Goal: Transaction & Acquisition: Purchase product/service

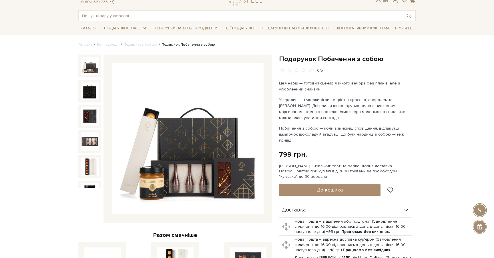
click at [94, 71] on img at bounding box center [90, 66] width 18 height 18
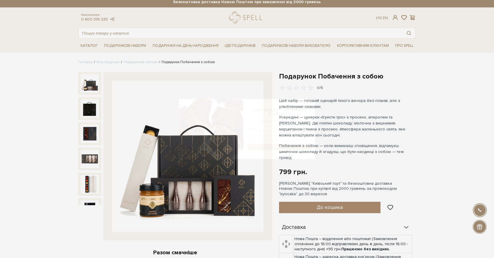
scroll to position [4, 0]
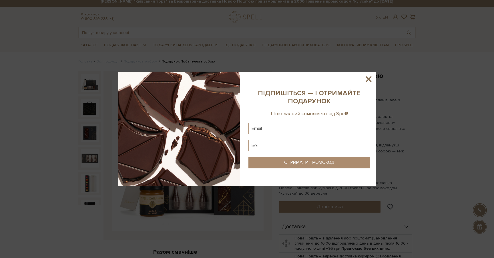
click at [368, 78] on icon at bounding box center [369, 79] width 6 height 6
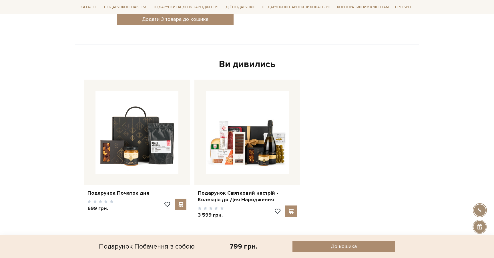
scroll to position [0, 0]
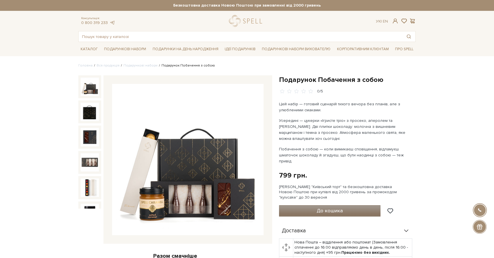
click at [331, 208] on span "До кошика" at bounding box center [330, 211] width 26 height 6
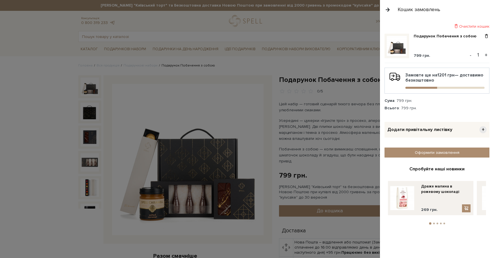
click at [482, 129] on span "+" at bounding box center [482, 129] width 7 height 7
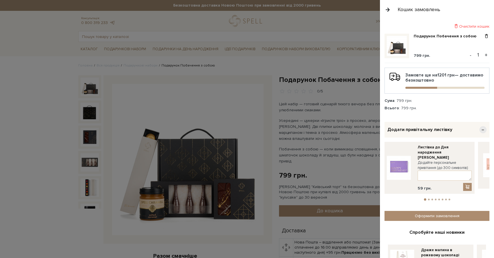
click at [428, 199] on button "2" at bounding box center [429, 200] width 2 height 2
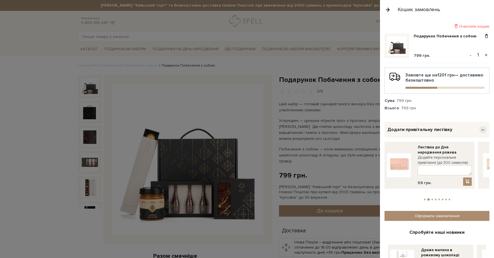
click at [432, 199] on button "3" at bounding box center [432, 200] width 2 height 2
click at [435, 199] on button "4" at bounding box center [436, 200] width 2 height 2
click at [440, 199] on li "5" at bounding box center [438, 200] width 3 height 2
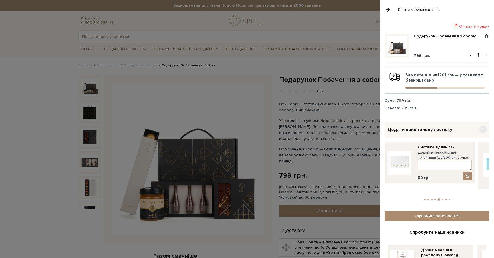
click at [442, 199] on button "6" at bounding box center [443, 200] width 2 height 2
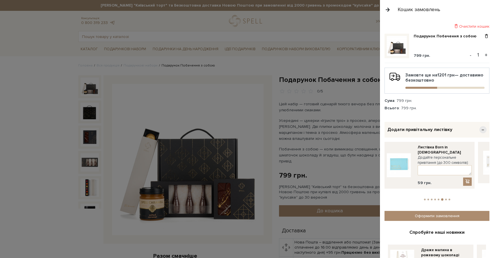
click at [445, 199] on button "7" at bounding box center [446, 200] width 2 height 2
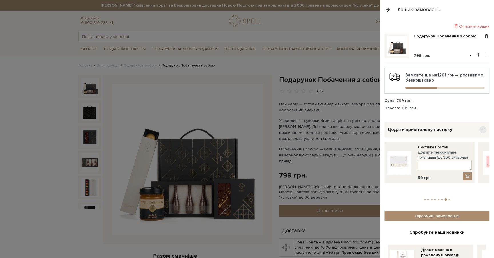
click at [449, 199] on button "8" at bounding box center [449, 200] width 2 height 2
click at [425, 199] on li "1" at bounding box center [424, 200] width 3 height 2
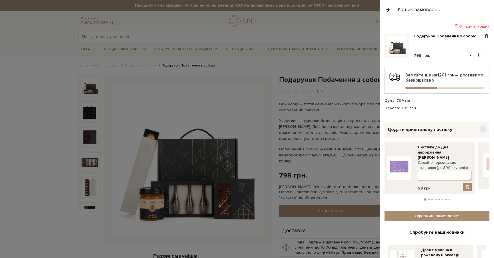
click at [429, 199] on li "2" at bounding box center [428, 200] width 3 height 2
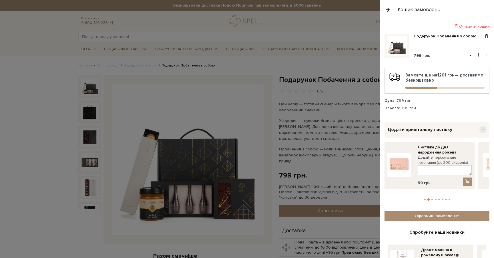
click at [433, 199] on button "3" at bounding box center [432, 200] width 2 height 2
click at [428, 199] on li "2" at bounding box center [427, 200] width 3 height 2
click at [427, 171] on textarea at bounding box center [445, 170] width 54 height 10
type textarea "D"
type textarea "в"
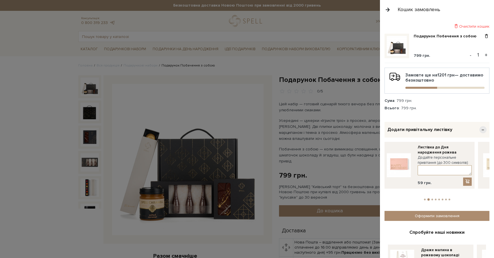
type textarea "в"
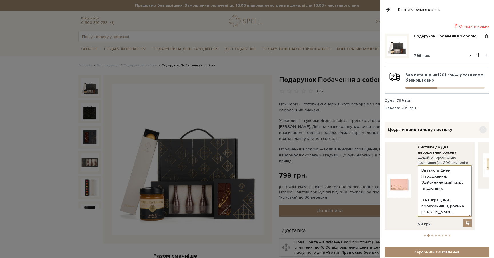
drag, startPoint x: 471, startPoint y: 174, endPoint x: 473, endPoint y: 215, distance: 41.5
click at [473, 215] on div "Листівка до Дня народження рожева Додайте персональне привітання (до 300 символ…" at bounding box center [428, 186] width 93 height 88
type textarea "Вітаємо з Днем Народження. Здійснення мрій, миру та достатку. З найкращими поба…"
click at [467, 222] on span at bounding box center [467, 223] width 6 height 5
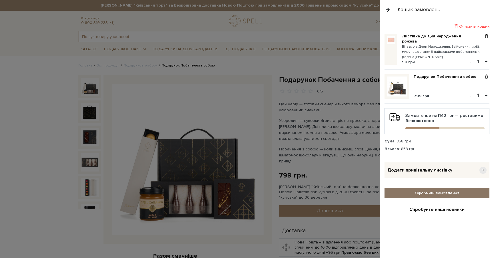
click at [429, 193] on link "Оформити замовлення" at bounding box center [436, 193] width 105 height 10
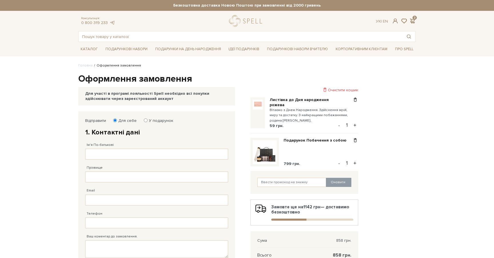
click at [144, 120] on input "У подарунок" at bounding box center [146, 121] width 4 height 4
radio input "true"
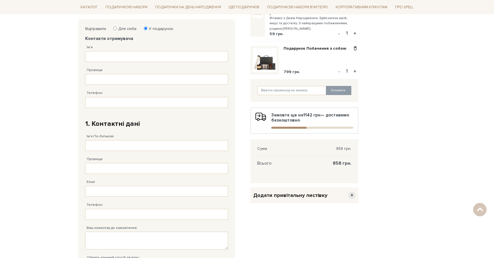
scroll to position [65, 0]
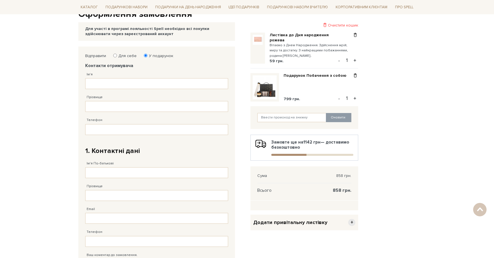
click at [308, 45] on small "Вітаємо з Днем Народження. Здійснення мрій, миру та достатку. З найкращими поба…" at bounding box center [311, 51] width 83 height 16
click at [284, 37] on link "Листівка до Дня народження рожева" at bounding box center [307, 38] width 74 height 10
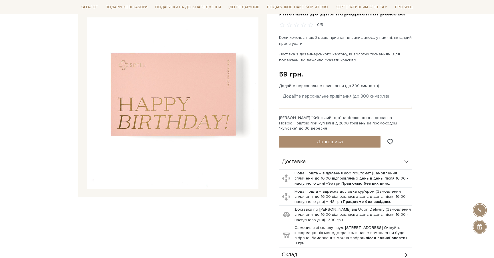
scroll to position [66, 0]
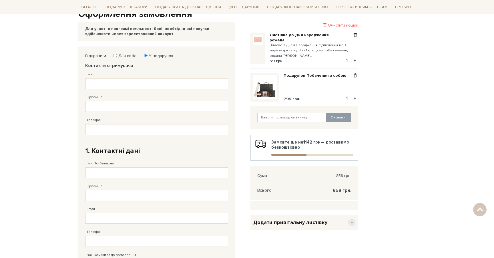
click at [301, 53] on small "Вітаємо з Днем Народження. Здійснення мрій, миру та достатку. З найкращими поба…" at bounding box center [311, 51] width 83 height 16
click at [358, 41] on div at bounding box center [355, 48] width 6 height 31
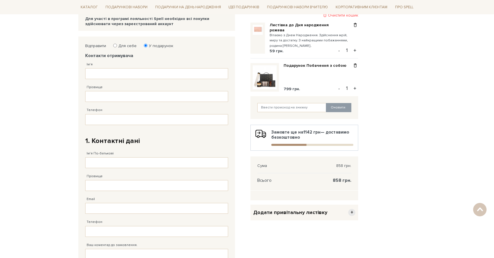
scroll to position [73, 0]
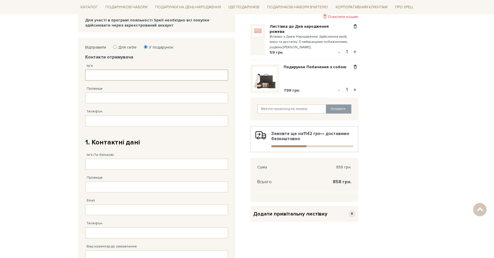
click at [111, 77] on input "Ім'я" at bounding box center [156, 75] width 143 height 11
type input "Тетяна"
type input "Михайлова"
click at [111, 121] on input "Телефон" at bounding box center [156, 121] width 143 height 11
type input "38 (097) 881 47 72"
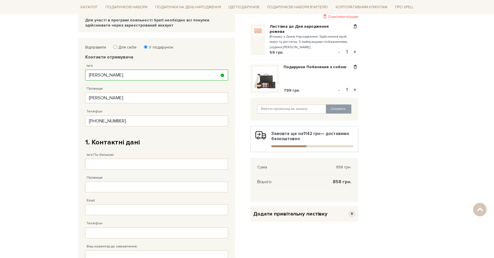
click at [29, 197] on body "Подарункові набори SALE Корпоративним клієнтам Доставка і оплата Консультація: …" at bounding box center [247, 182] width 494 height 510
click at [143, 101] on input "Михайлова" at bounding box center [156, 98] width 143 height 11
click at [54, 177] on body "Подарункові набори SALE Корпоративним клієнтам Доставка і оплата Консультація: …" at bounding box center [247, 182] width 494 height 510
click at [109, 160] on input "Ім'я По-батькові" at bounding box center [156, 164] width 143 height 11
type input "Антон"
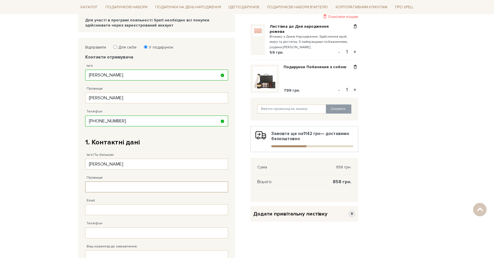
type input "Бондар"
type input "goodpost2007@ukr.net"
type input "38 (096) 749 21 92"
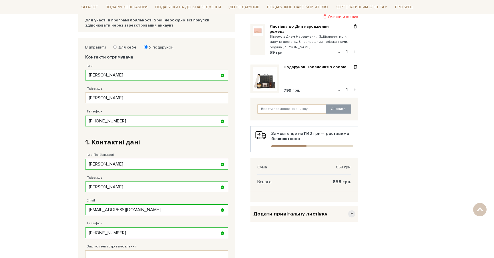
click at [47, 216] on body "Подарункові набори SALE Корпоративним клієнтам Доставка і оплата Консультація: …" at bounding box center [247, 182] width 494 height 510
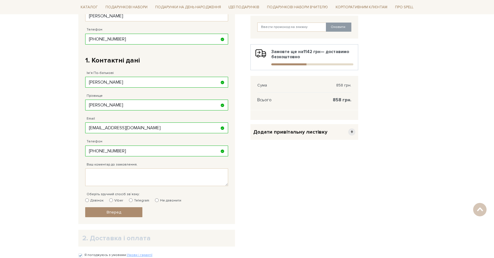
scroll to position [157, 0]
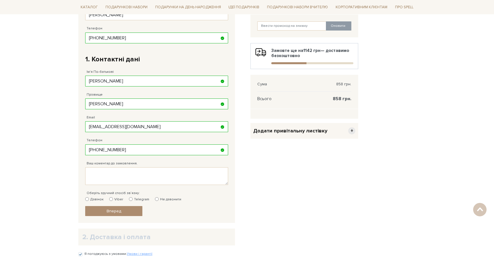
click at [89, 199] on label "Дзвінок" at bounding box center [94, 199] width 18 height 5
click at [89, 199] on input "Дзвінок" at bounding box center [87, 199] width 4 height 4
radio input "true"
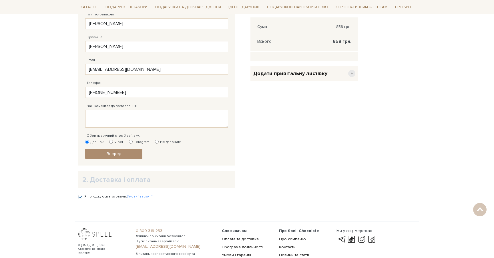
scroll to position [221, 0]
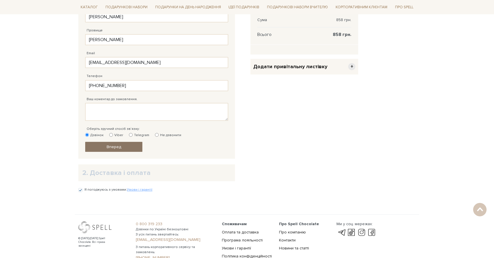
click at [131, 147] on link "Вперед" at bounding box center [113, 147] width 57 height 10
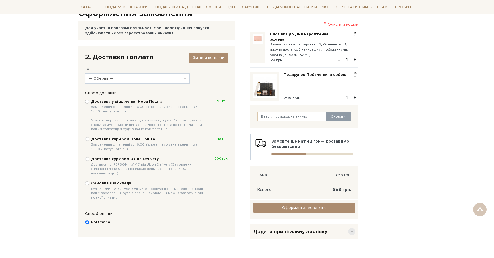
scroll to position [63, 0]
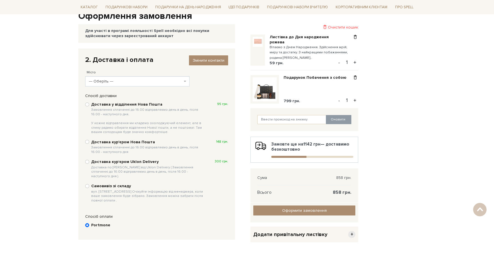
click at [137, 82] on span "--- Оберіть ---" at bounding box center [135, 82] width 93 height 6
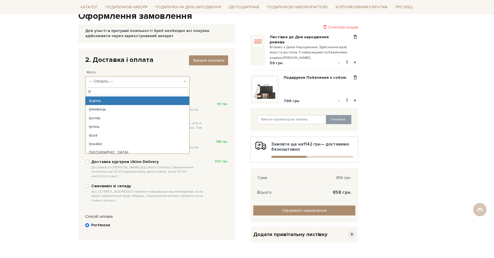
type input "і"
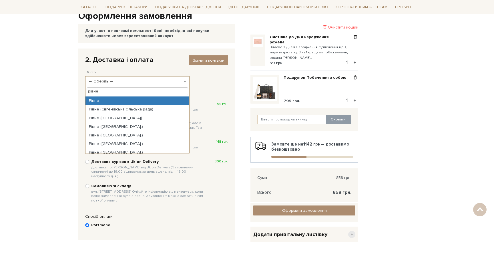
type input "рівне"
select select "Рівне"
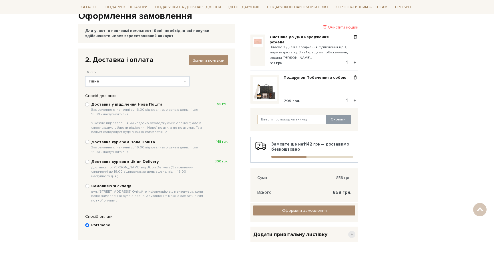
click at [114, 105] on b "Доставка у відділення Нова Пошта Замовлення сплаченні до 16:00 відправляємо ден…" at bounding box center [148, 118] width 114 height 33
click at [89, 105] on input "Доставка у відділення Нова Пошта Замовлення сплаченні до 16:00 відправляємо ден…" at bounding box center [87, 105] width 4 height 4
radio input "true"
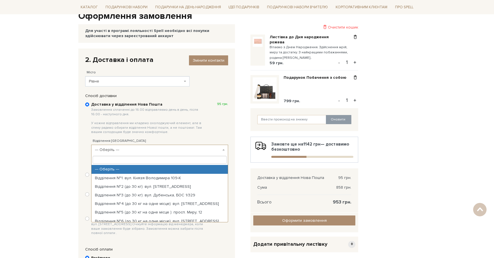
click at [136, 147] on span "--- Оберіть ---" at bounding box center [158, 150] width 126 height 6
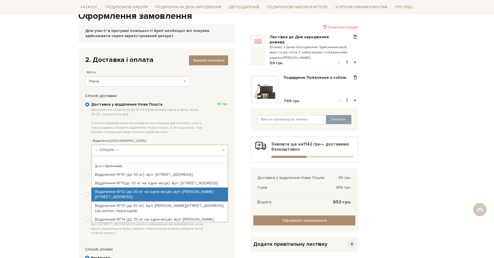
scroll to position [92, 0]
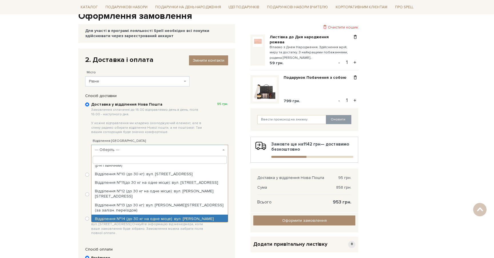
select select "Відділення №14 (до 30 кг на одне місце): вул. Макарова, 23 (ТРЦ «Екватор»)"
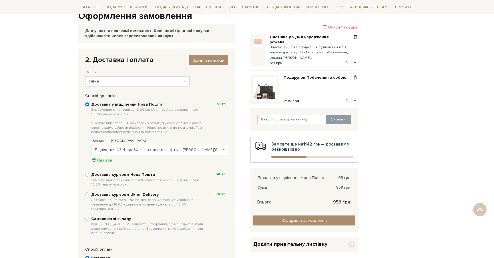
click at [37, 195] on body "Подарункові набори SALE Корпоративним клієнтам Доставка і оплата Консультація: …" at bounding box center [247, 155] width 494 height 436
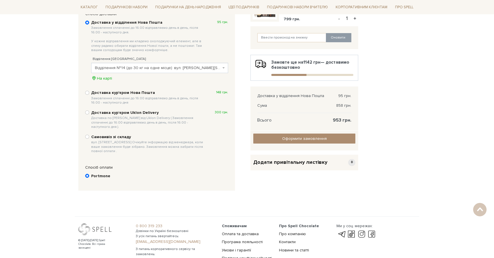
scroll to position [145, 0]
click at [86, 174] on input "Portmone" at bounding box center [87, 176] width 4 height 4
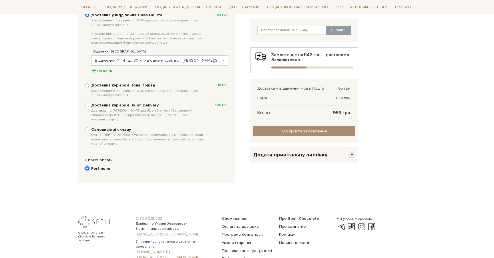
scroll to position [197, 0]
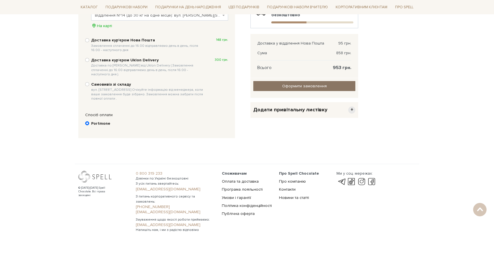
click at [312, 83] on input "Оформити замовлення" at bounding box center [304, 86] width 102 height 10
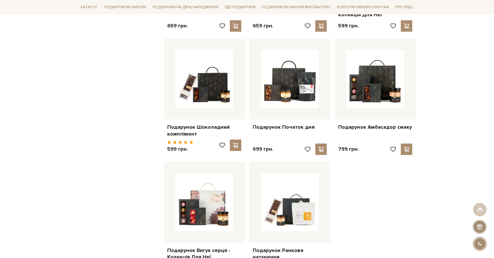
scroll to position [451, 0]
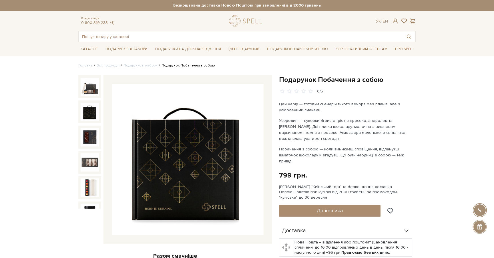
click at [87, 93] on img at bounding box center [90, 87] width 18 height 18
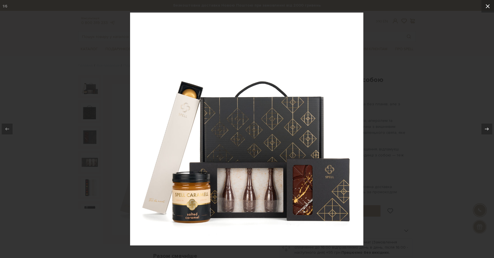
click at [488, 5] on icon at bounding box center [488, 6] width 4 height 4
